Goal: Information Seeking & Learning: Learn about a topic

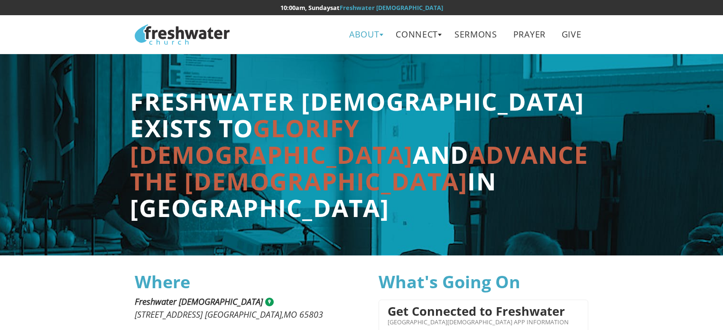
click at [370, 33] on link "About" at bounding box center [365, 34] width 44 height 21
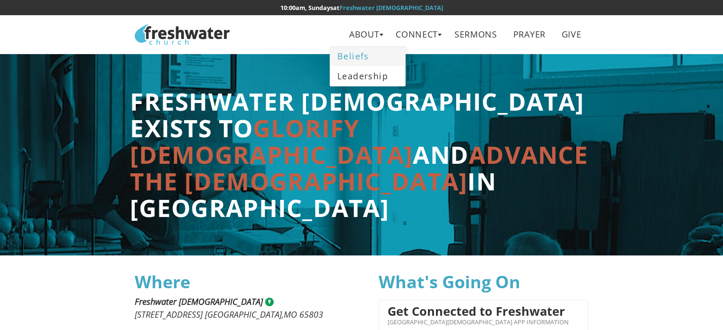
click at [367, 53] on link "Beliefs" at bounding box center [367, 56] width 75 height 19
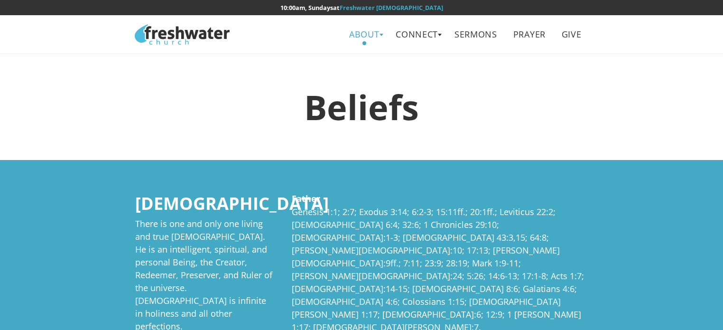
click at [374, 36] on link "About" at bounding box center [365, 34] width 44 height 21
